Goal: Task Accomplishment & Management: Use online tool/utility

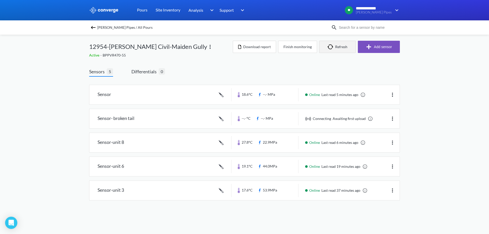
click at [325, 43] on button "Refresh" at bounding box center [337, 47] width 37 height 12
click at [188, 96] on link at bounding box center [244, 94] width 310 height 19
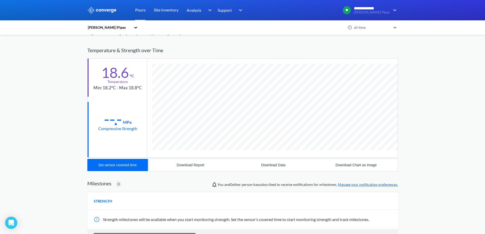
scroll to position [25, 0]
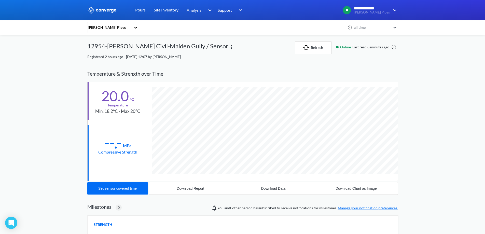
scroll to position [271, 311]
click at [126, 190] on div "Set sensor covered time" at bounding box center [117, 188] width 38 height 4
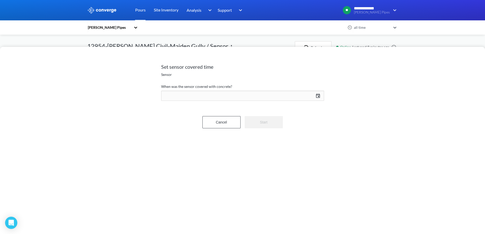
click at [318, 96] on div "09/16/2025 Press the down arrow key to interact with the calendar and select a …" at bounding box center [242, 96] width 163 height 12
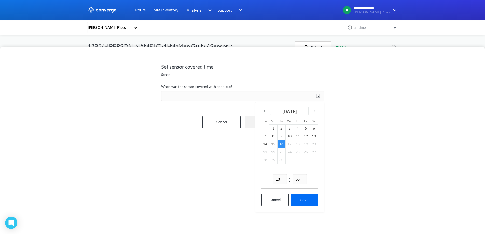
click at [301, 179] on input "56" at bounding box center [300, 179] width 14 height 10
type input "27"
click at [309, 199] on button "Save" at bounding box center [304, 200] width 27 height 12
type input "13:27, 16th of September"
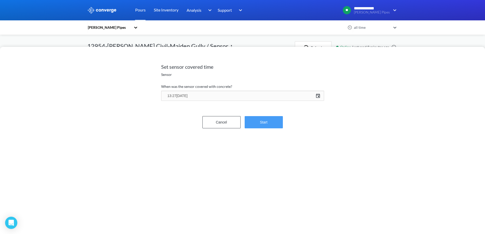
click at [261, 122] on button "Start" at bounding box center [264, 122] width 38 height 12
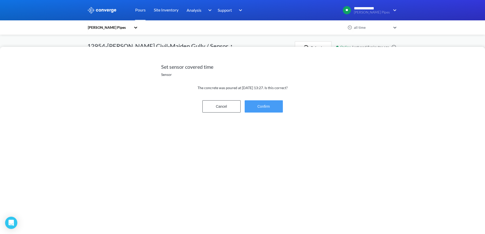
click at [263, 107] on button "Confirm" at bounding box center [264, 106] width 38 height 12
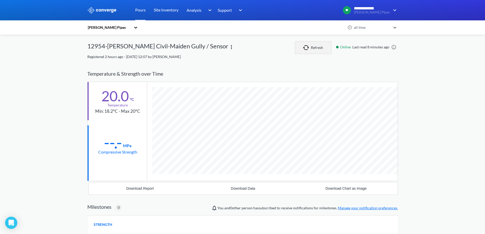
click at [311, 48] on img "button" at bounding box center [307, 47] width 8 height 5
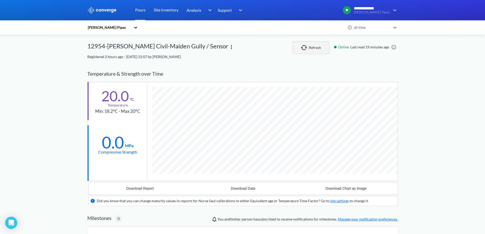
scroll to position [318, 311]
